Goal: Transaction & Acquisition: Purchase product/service

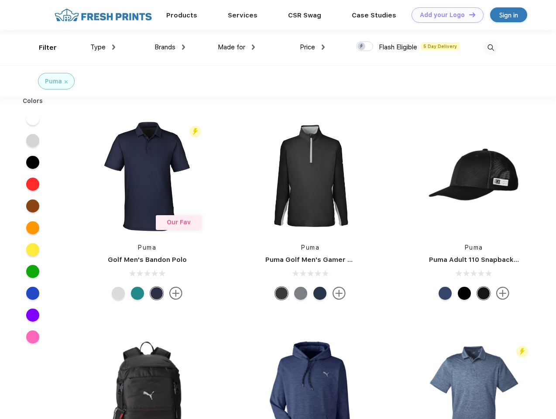
click at [444, 15] on link "Add your Logo Design Tool" at bounding box center [448, 14] width 72 height 15
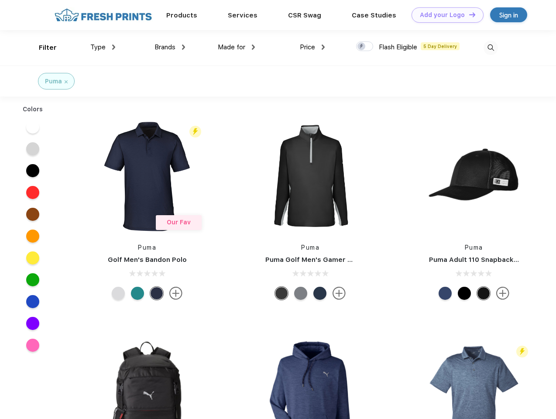
click at [0, 0] on div "Design Tool" at bounding box center [0, 0] width 0 height 0
click at [468, 14] on link "Add your Logo Design Tool" at bounding box center [448, 14] width 72 height 15
click at [42, 48] on div "Filter" at bounding box center [48, 48] width 18 height 10
click at [103, 47] on span "Type" at bounding box center [97, 47] width 15 height 8
click at [170, 47] on span "Brands" at bounding box center [165, 47] width 21 height 8
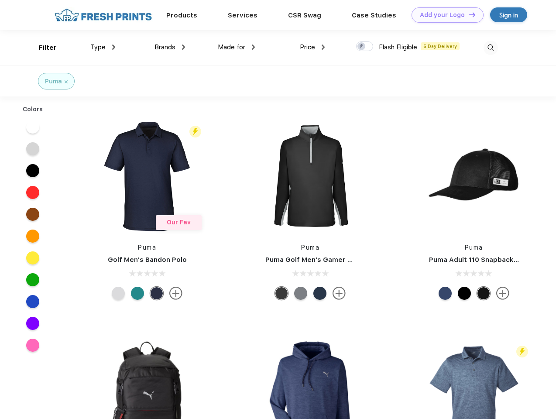
click at [237, 47] on span "Made for" at bounding box center [232, 47] width 28 height 8
click at [313, 47] on span "Price" at bounding box center [307, 47] width 15 height 8
click at [365, 47] on div at bounding box center [364, 46] width 17 height 10
click at [362, 47] on input "checkbox" at bounding box center [359, 44] width 6 height 6
click at [491, 48] on img at bounding box center [491, 48] width 14 height 14
